Goal: Task Accomplishment & Management: Complete application form

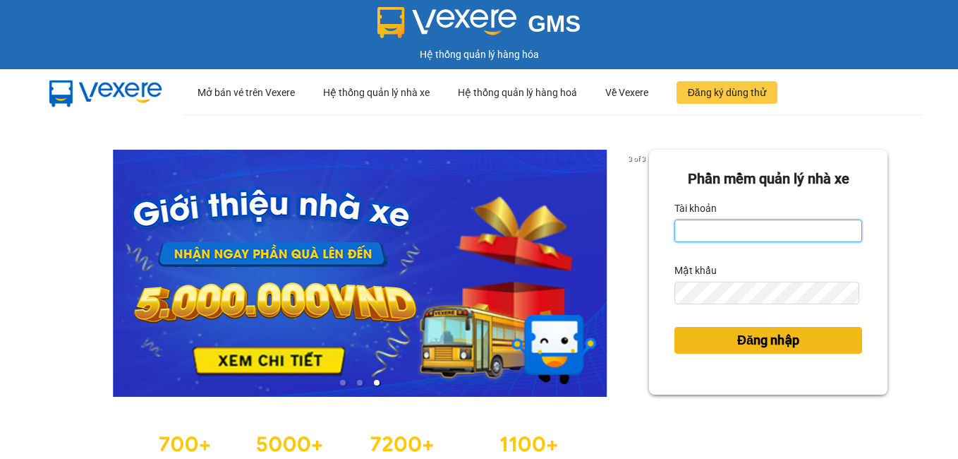
type input "dienkhanh.phucanex"
drag, startPoint x: 715, startPoint y: 339, endPoint x: 606, endPoint y: 133, distance: 232.9
click at [714, 340] on button "Đăng nhập" at bounding box center [769, 340] width 188 height 27
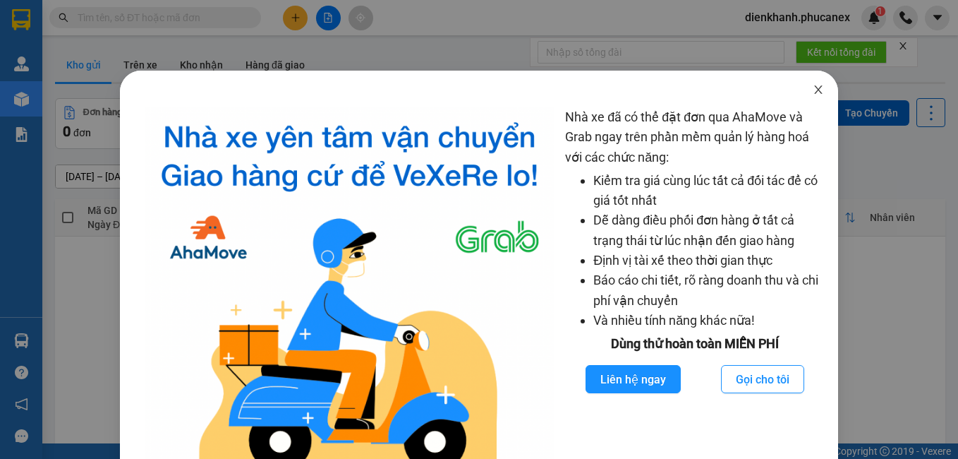
click at [813, 92] on icon "close" at bounding box center [818, 89] width 11 height 11
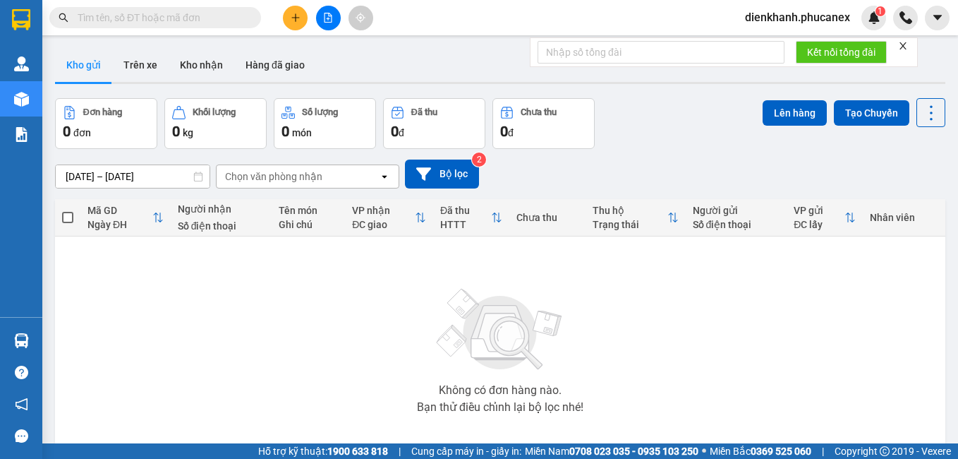
paste input "Q51010250015"
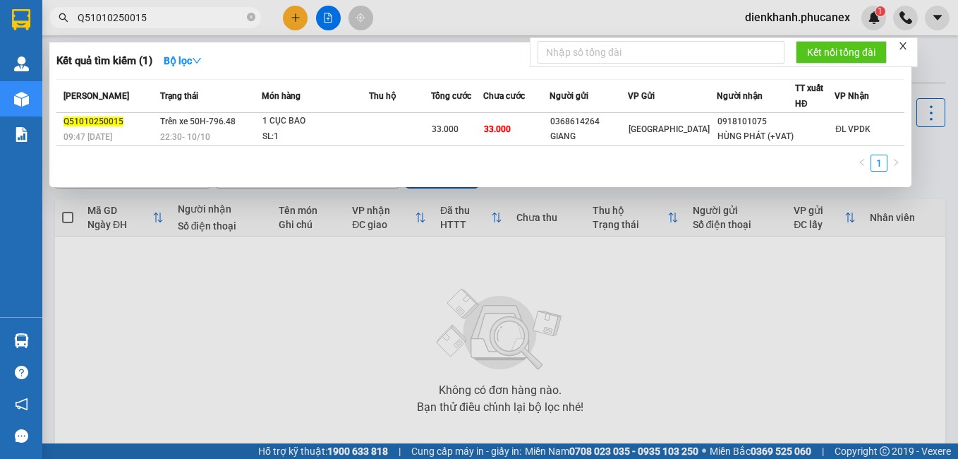
type input "Q51010250015"
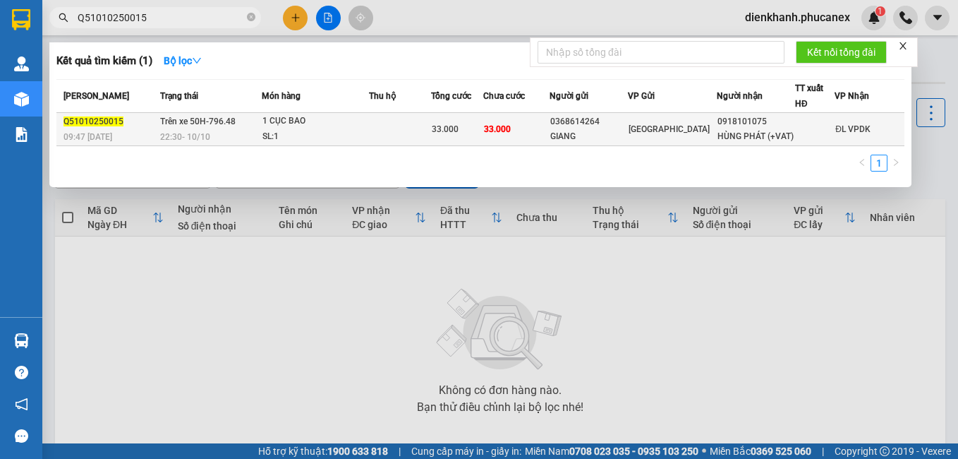
click at [158, 122] on td "Trên xe 50H-796.48 22:30 [DATE]" at bounding box center [209, 129] width 105 height 33
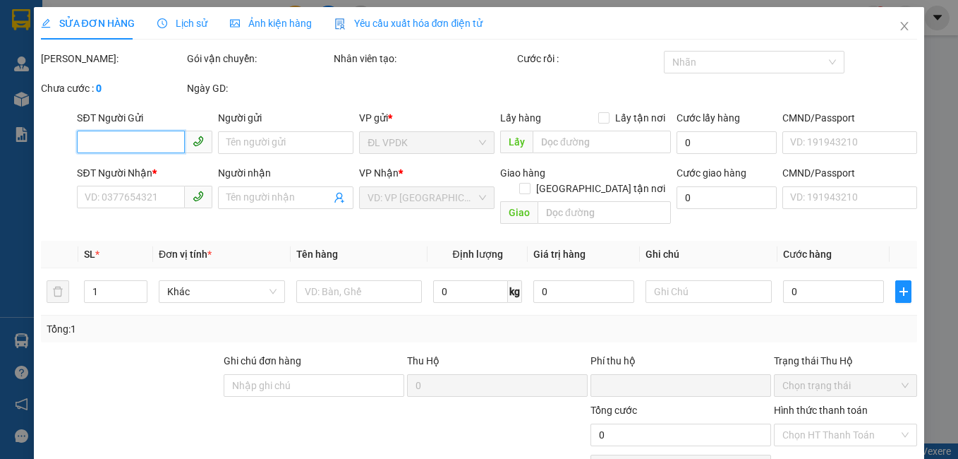
type input "0368614264"
type input "GIANG"
type input "0918101075"
type input "HÙNG PHÁT (+VAT)"
type input "0"
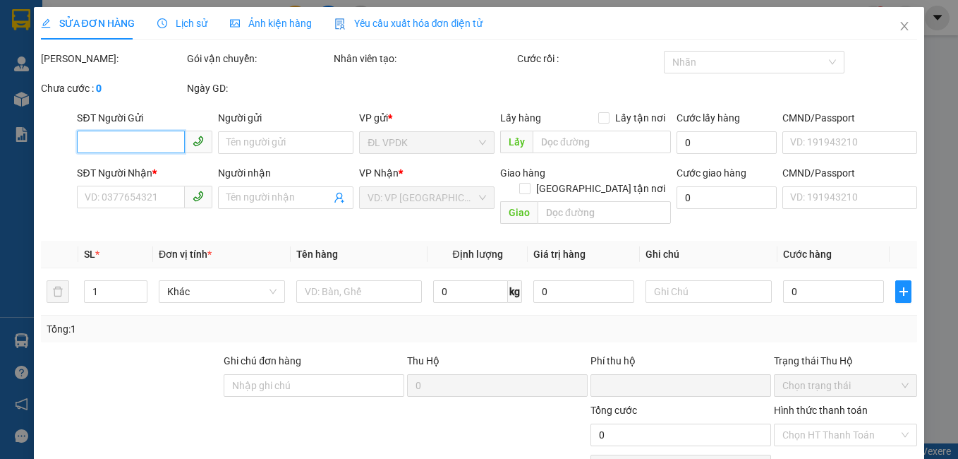
type input "33.000"
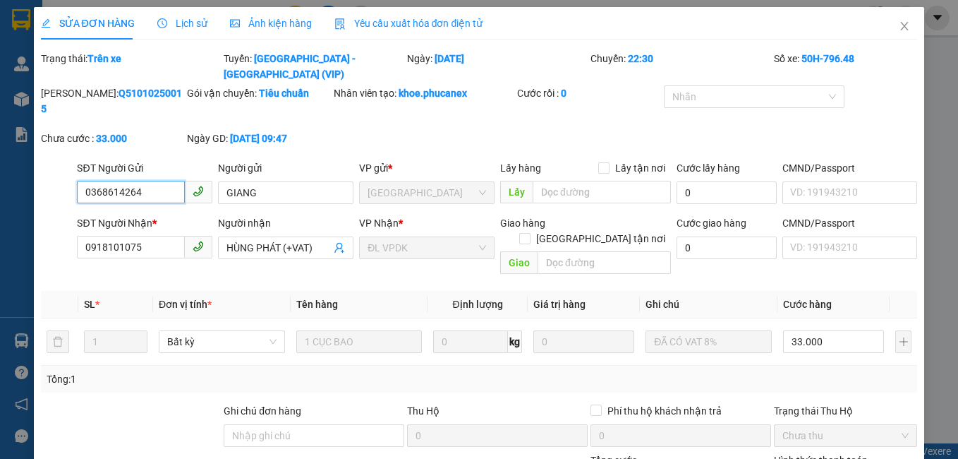
scroll to position [66, 0]
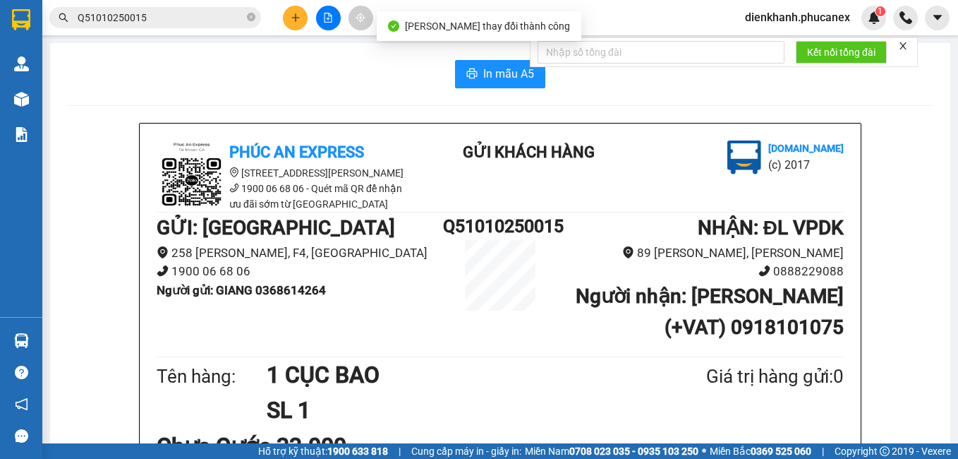
scroll to position [141, 0]
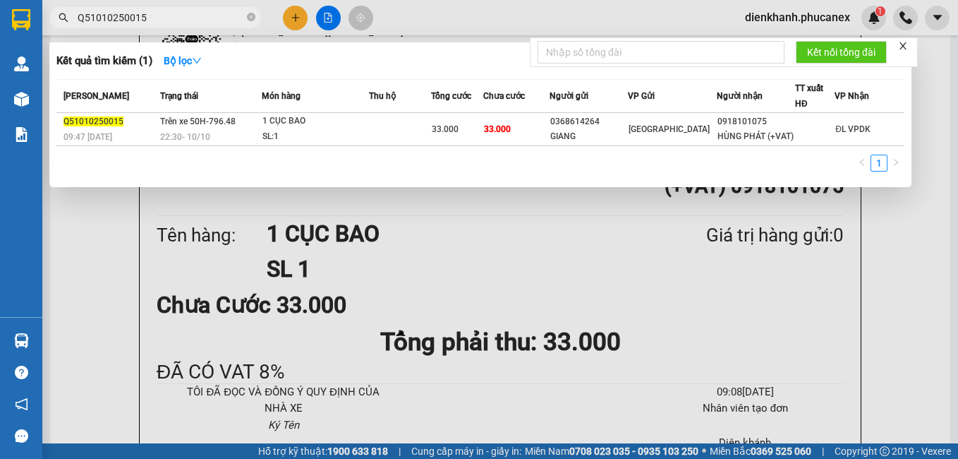
drag, startPoint x: 169, startPoint y: 15, endPoint x: 76, endPoint y: 11, distance: 93.2
click at [76, 11] on span "Q51010250015" at bounding box center [155, 17] width 212 height 21
type input "0938227683"
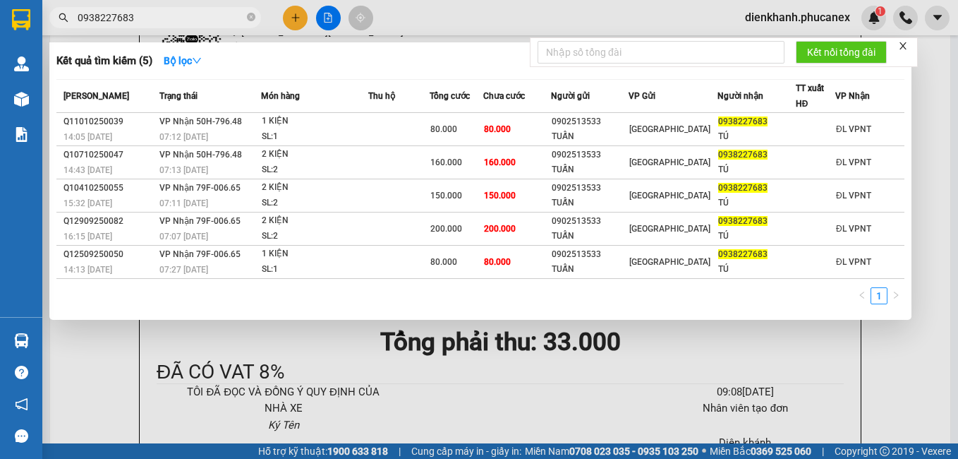
click at [76, 385] on div at bounding box center [479, 229] width 958 height 459
click at [164, 19] on input "0938227683" at bounding box center [161, 18] width 167 height 16
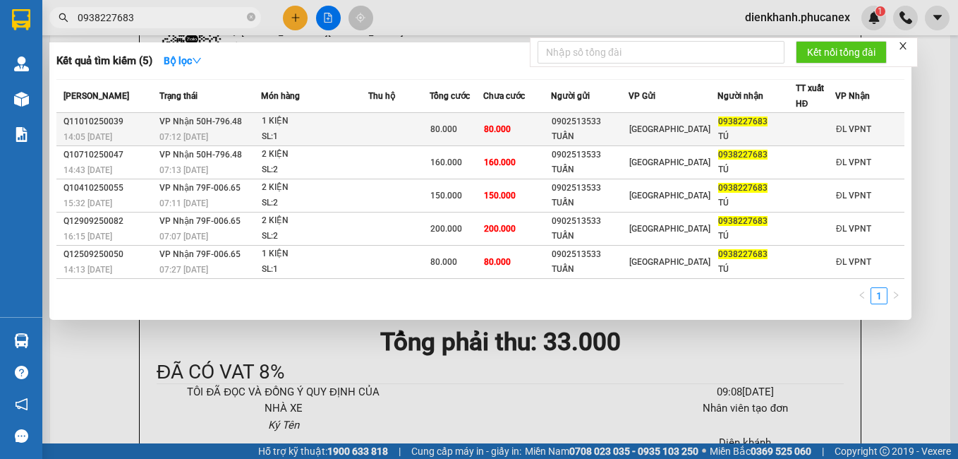
click at [215, 116] on span "VP Nhận 50H-796.48" at bounding box center [200, 121] width 83 height 10
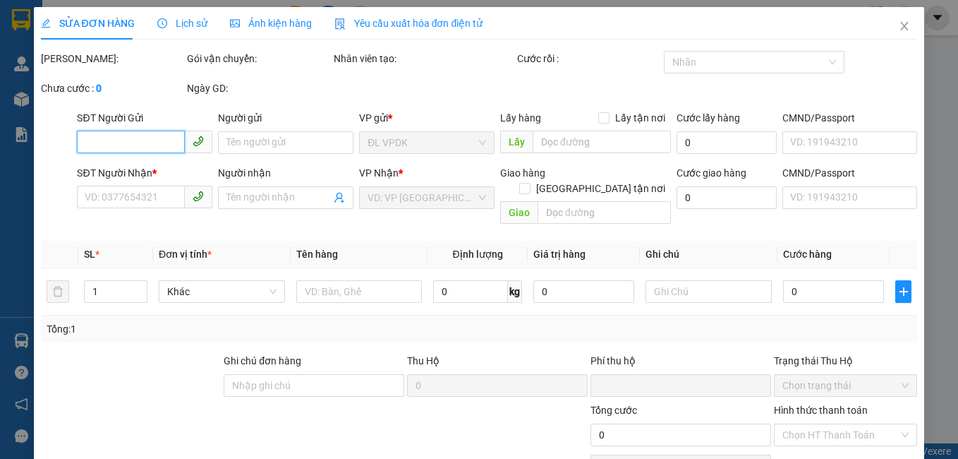
type input "0902513533"
type input "TUẤN"
type input "0938227683"
type input "TÚ"
type input "0"
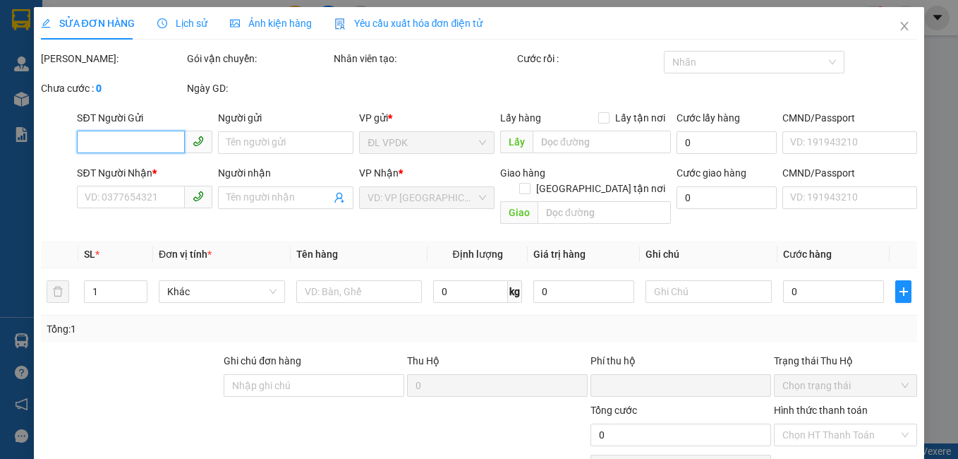
type input "80.000"
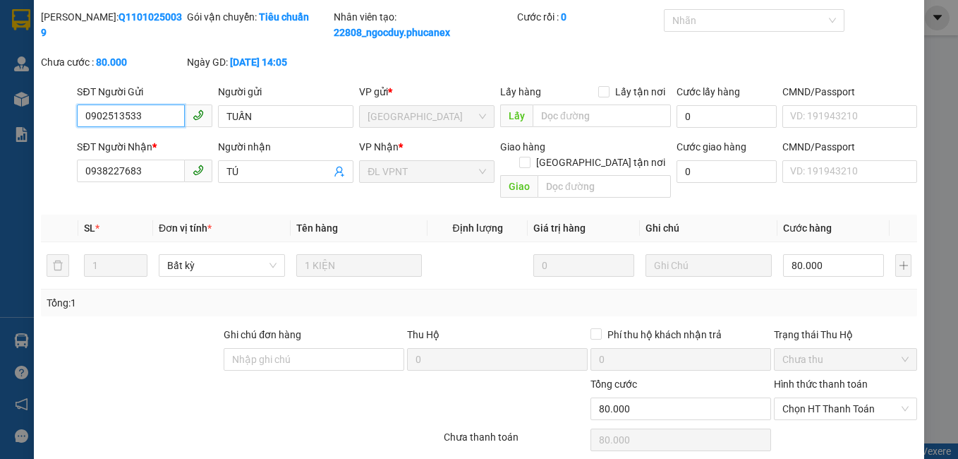
scroll to position [82, 0]
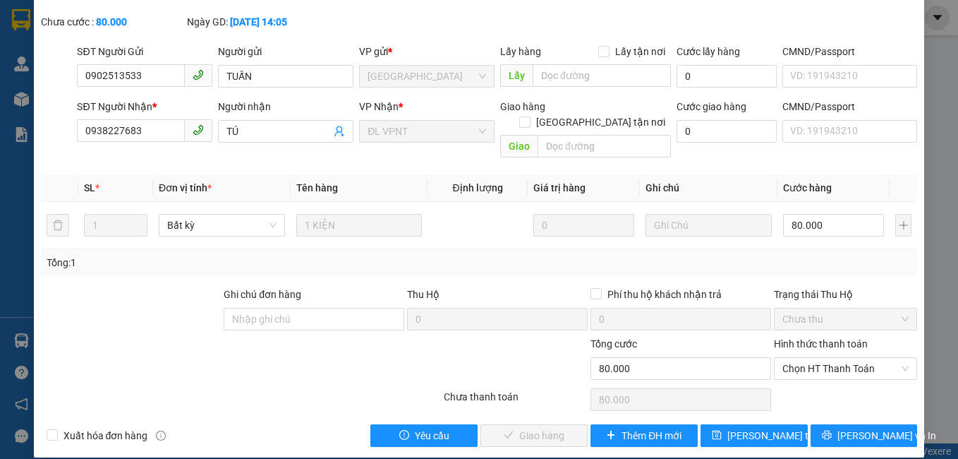
click at [82, 336] on div at bounding box center [168, 360] width 257 height 49
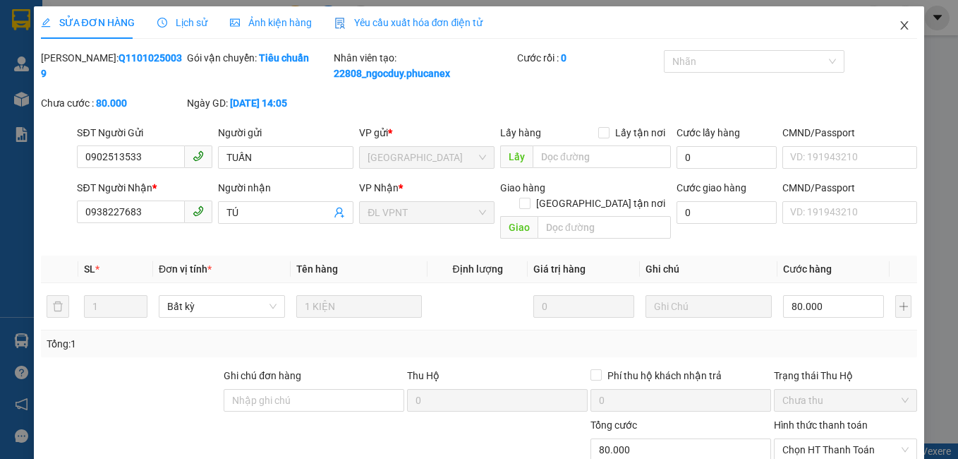
scroll to position [0, 0]
click at [899, 25] on icon "close" at bounding box center [904, 25] width 11 height 11
